Goal: Task Accomplishment & Management: Manage account settings

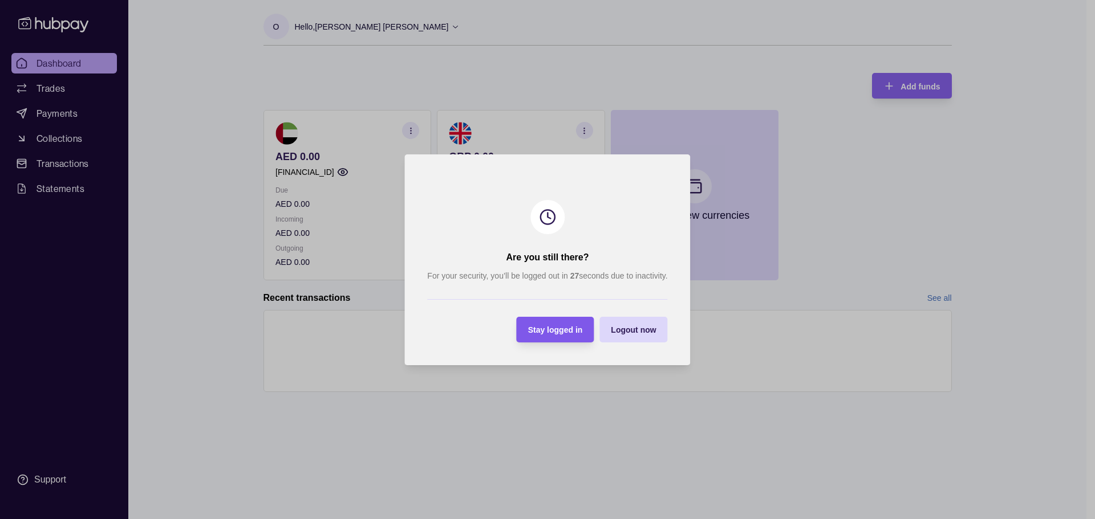
click at [574, 335] on div "Stay logged in" at bounding box center [555, 330] width 55 height 14
click at [558, 519] on div "Are you still there? For your security, you’ll be logged out in 60 seconds due …" at bounding box center [547, 519] width 1095 height 0
click at [558, 331] on span "Stay logged in" at bounding box center [555, 330] width 55 height 9
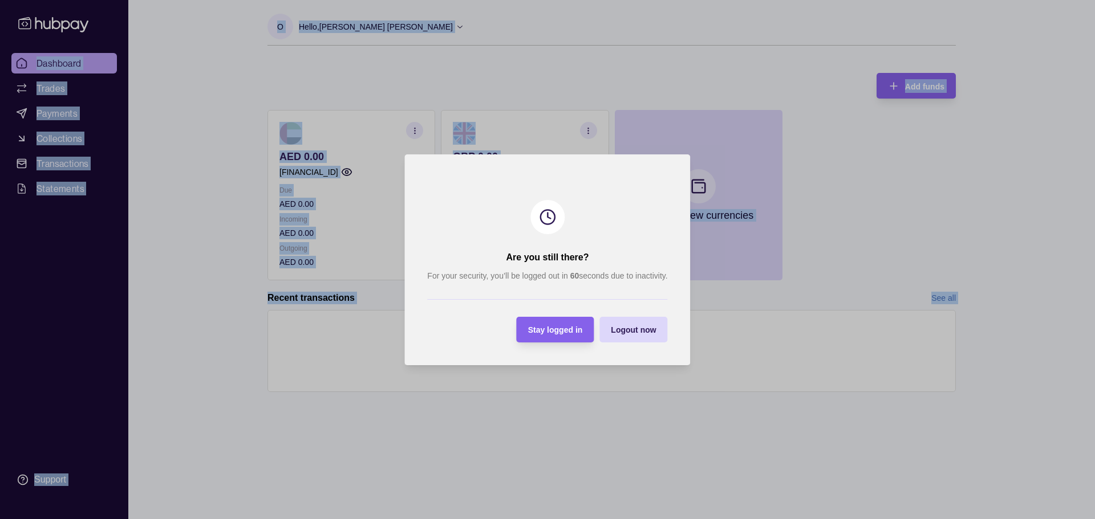
click at [558, 519] on div "Are you still there? For your security, you’ll be logged out in 60 seconds due …" at bounding box center [547, 519] width 1095 height 0
click at [558, 335] on span "Stay logged in" at bounding box center [555, 330] width 55 height 9
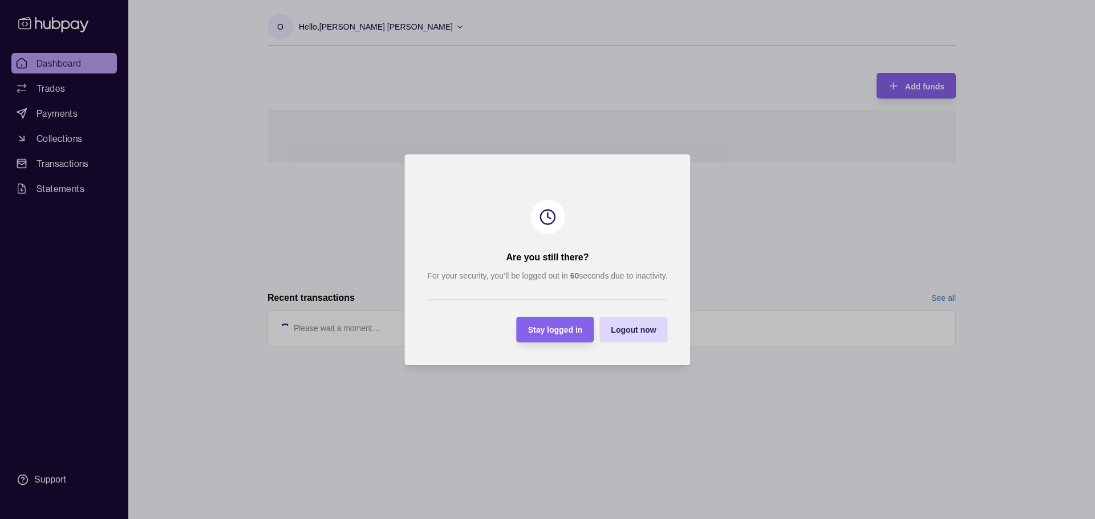
click at [538, 322] on div "Stay logged in" at bounding box center [547, 330] width 72 height 26
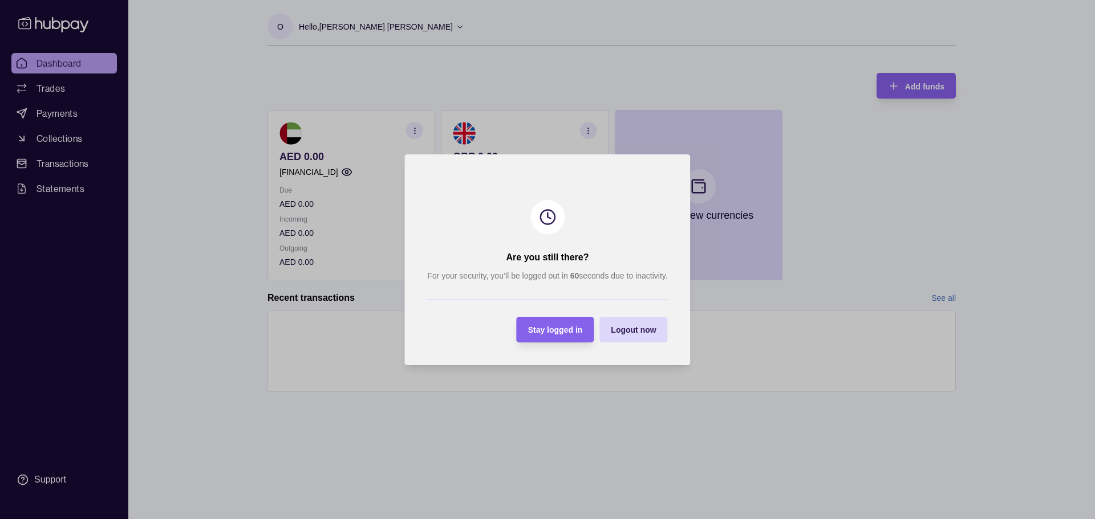
click at [538, 322] on div "Stay logged in" at bounding box center [547, 330] width 72 height 26
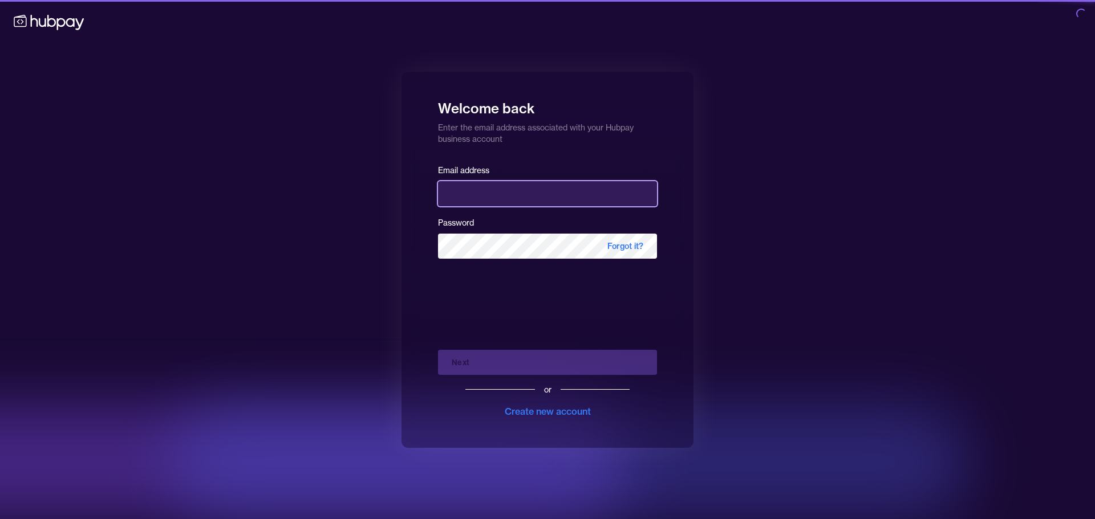
type input "**********"
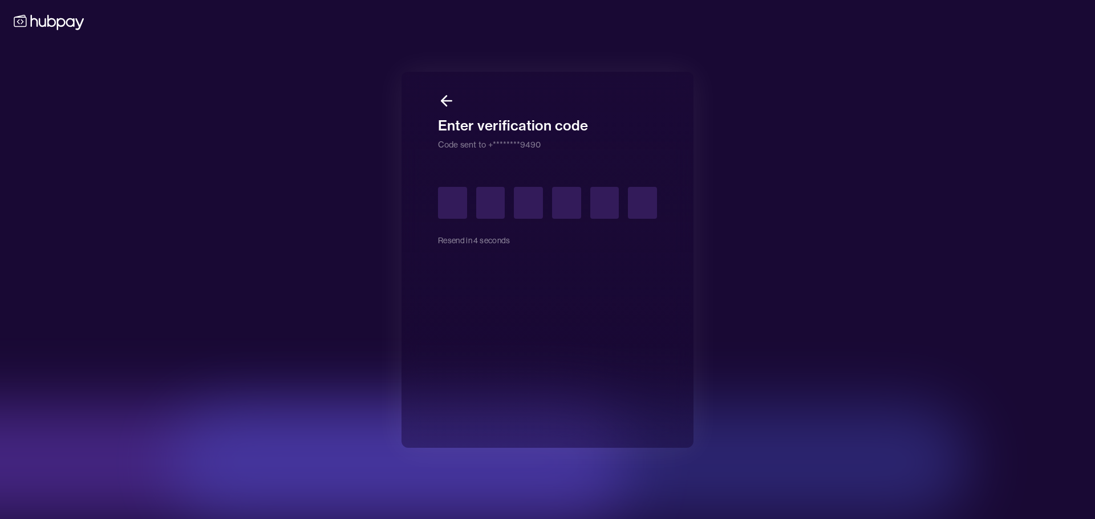
click at [445, 205] on input "text" at bounding box center [452, 203] width 29 height 32
type input "*"
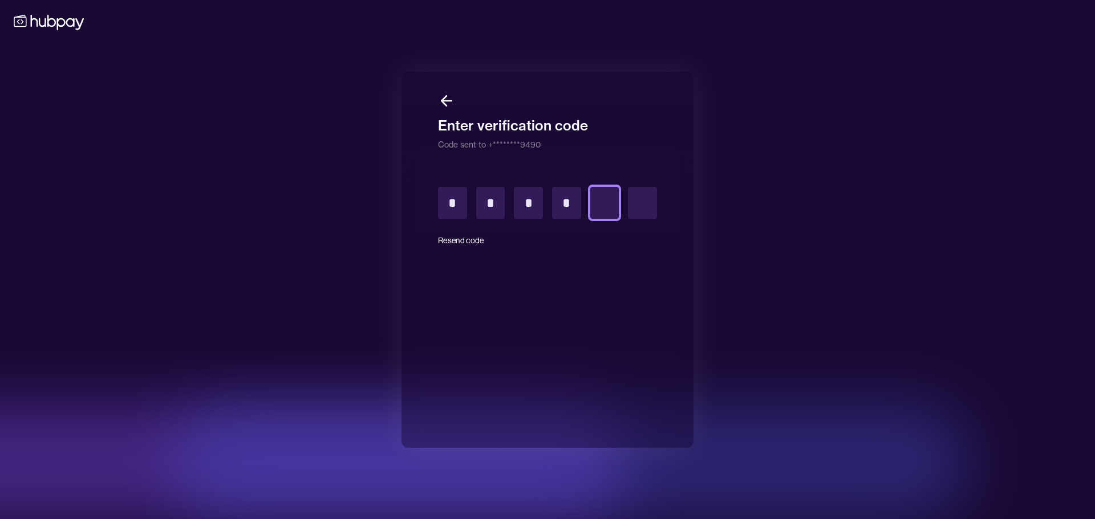
type input "*"
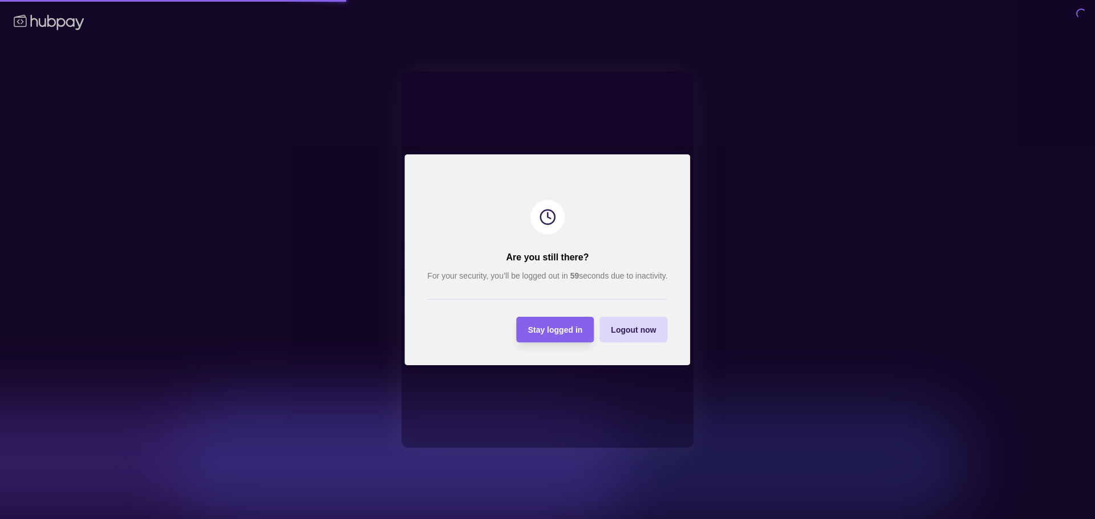
click at [560, 340] on div "Stay logged in" at bounding box center [547, 330] width 72 height 26
click at [550, 338] on div "Stay logged in" at bounding box center [547, 330] width 72 height 26
